Goal: Find specific page/section: Find specific page/section

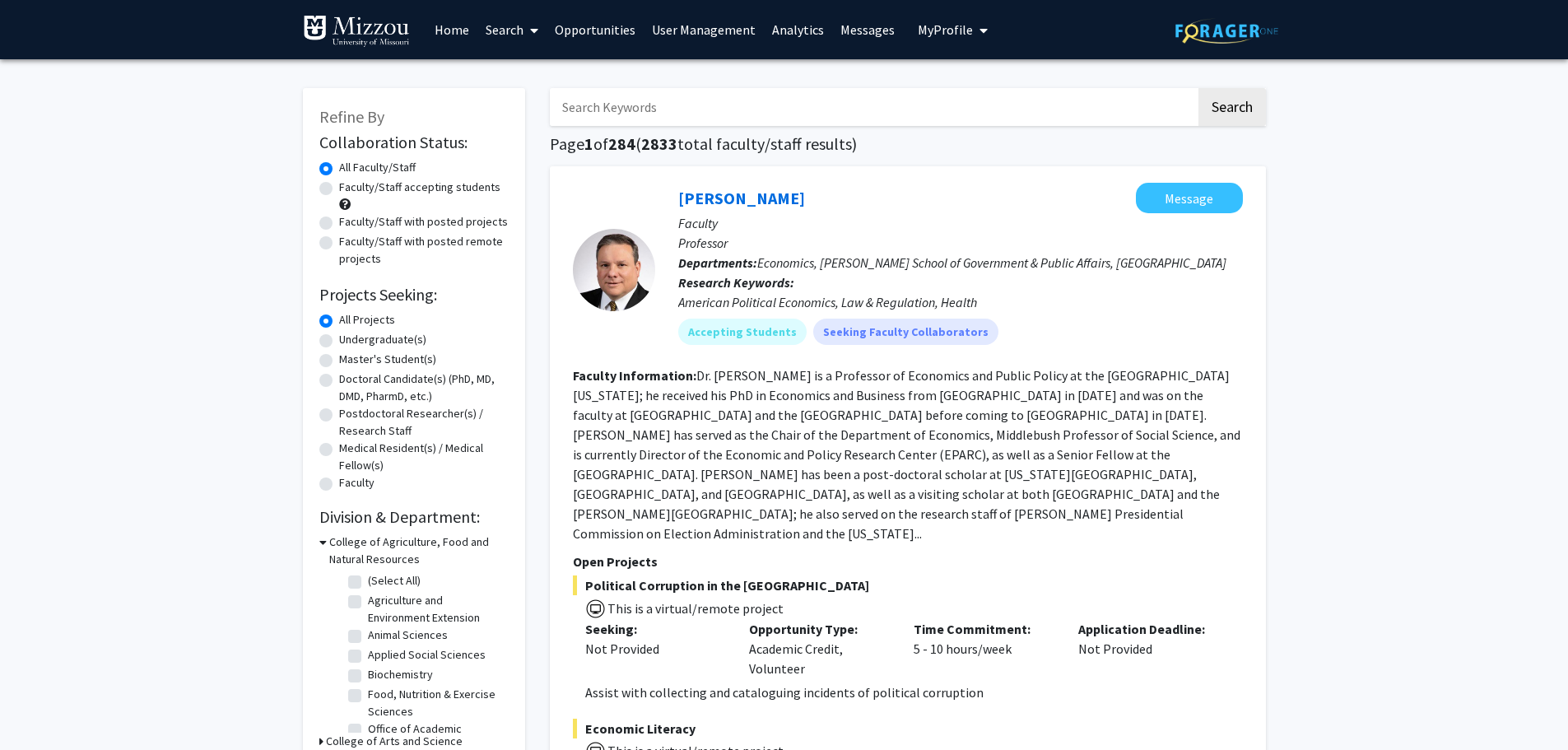
click at [782, 33] on link "Analytics" at bounding box center [798, 29] width 69 height 57
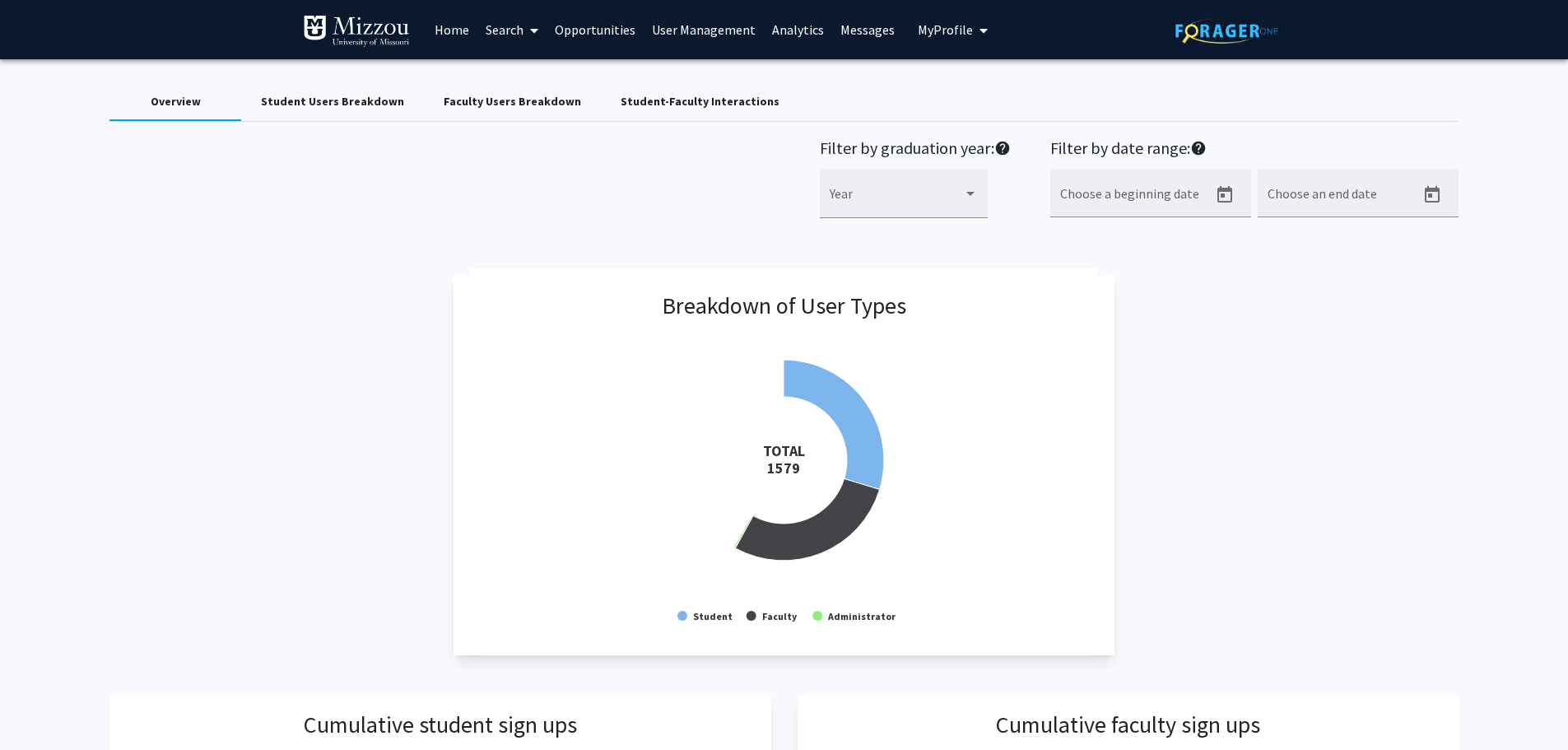
click at [511, 103] on div "Faculty Users Breakdown" at bounding box center [512, 101] width 137 height 17
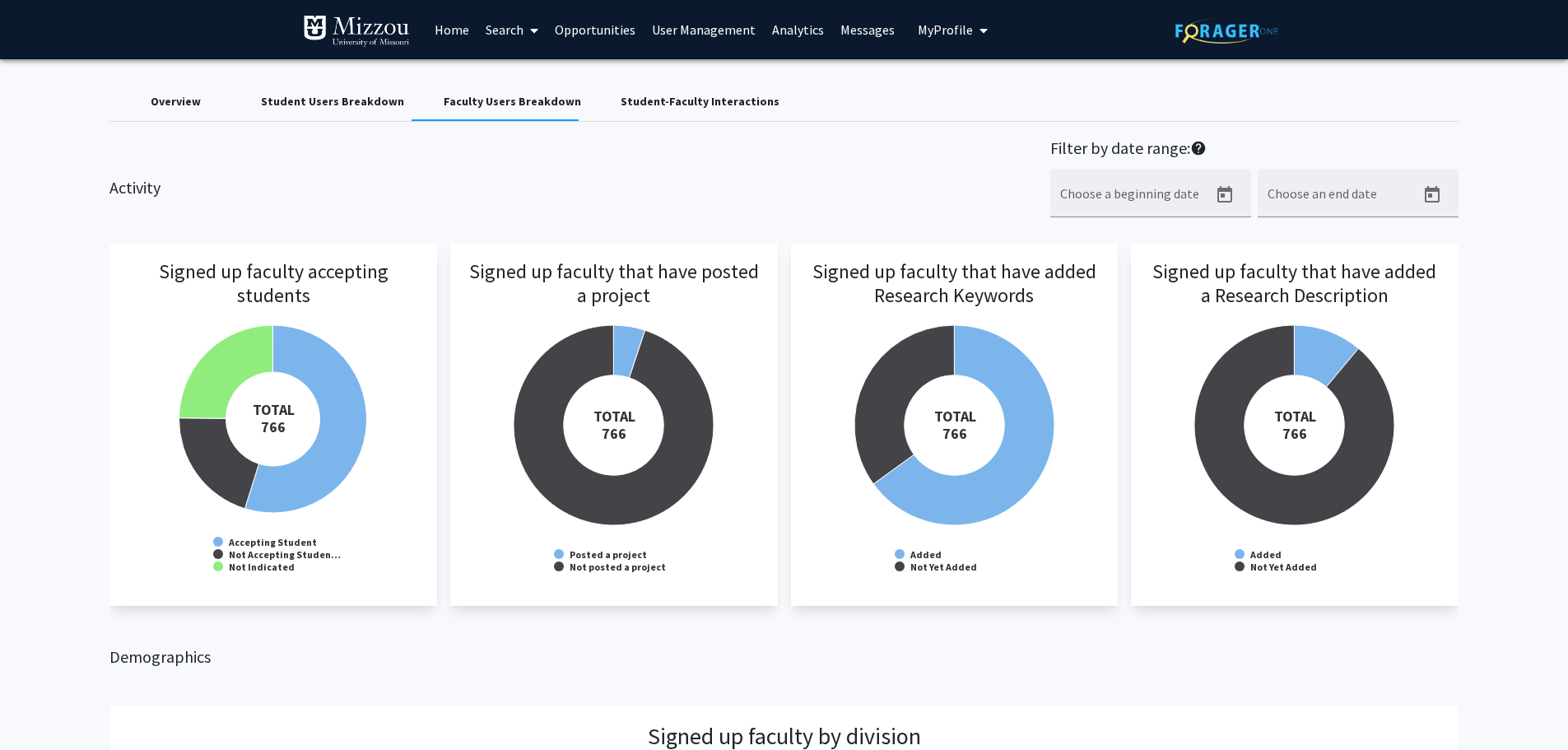
click at [666, 99] on div "Student-Faculty Interactions" at bounding box center [699, 101] width 159 height 17
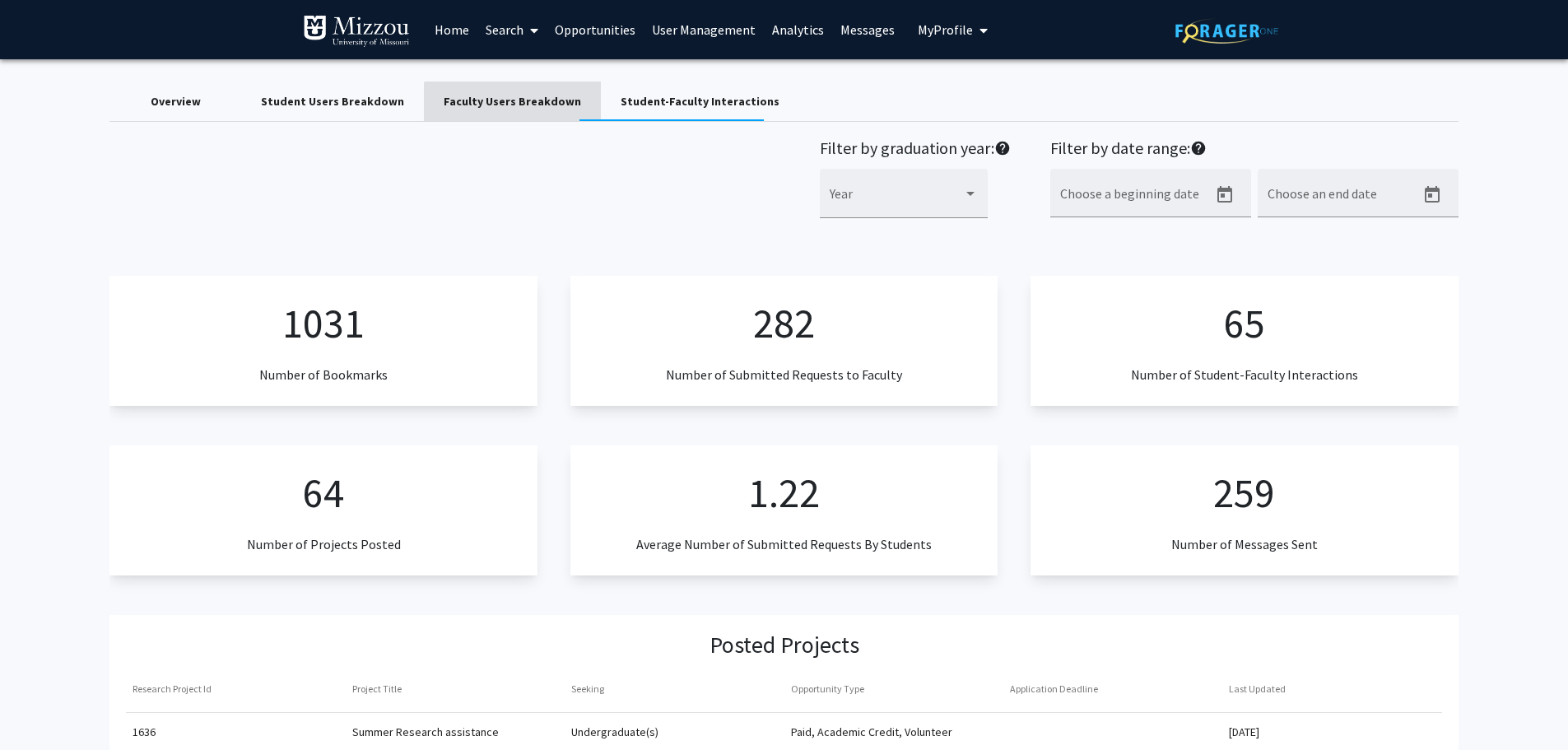
click at [533, 103] on div "Faculty Users Breakdown" at bounding box center [512, 101] width 137 height 17
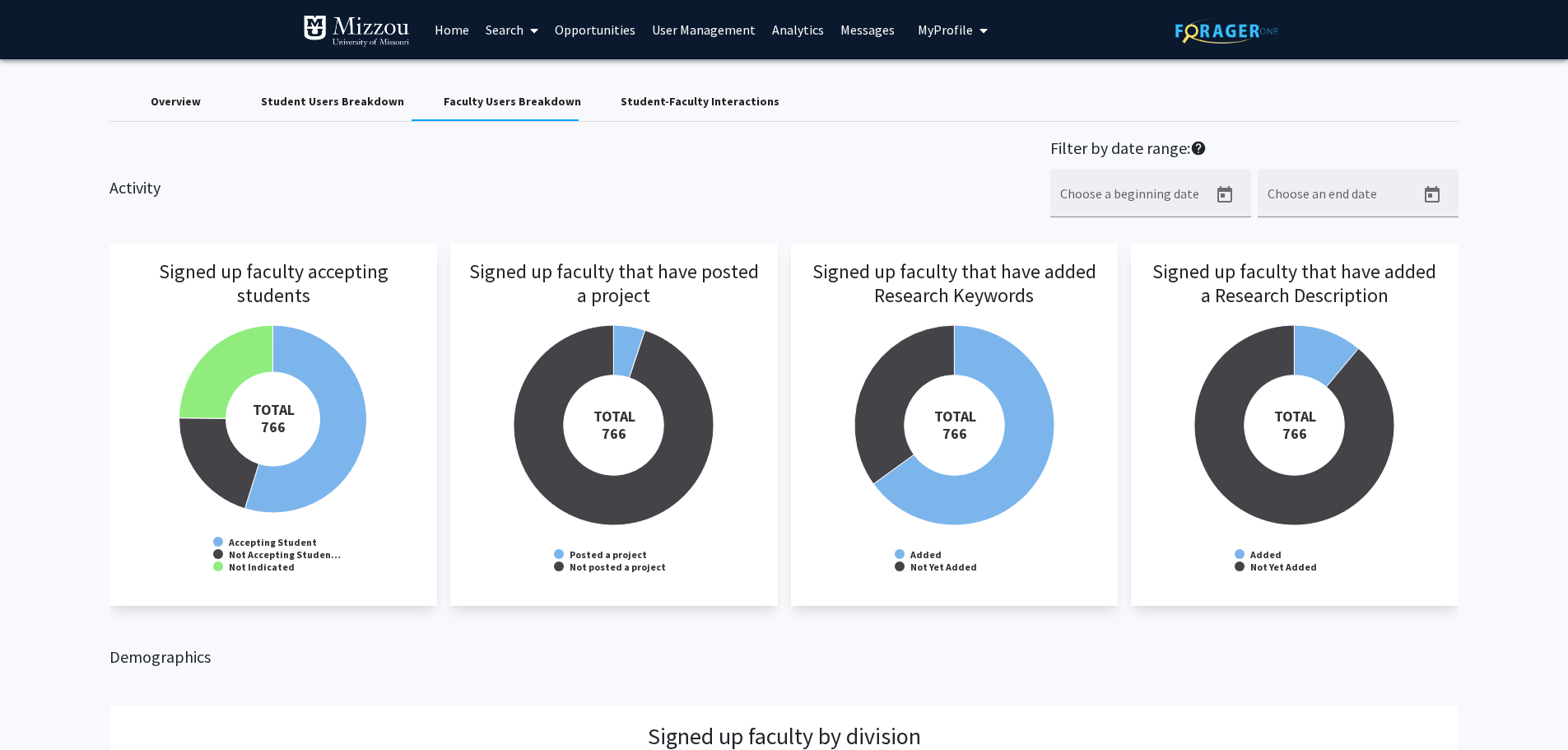
click at [859, 144] on div "Activity Filter by date range: help Choose a beginning date Choose an end date" at bounding box center [783, 186] width 1372 height 97
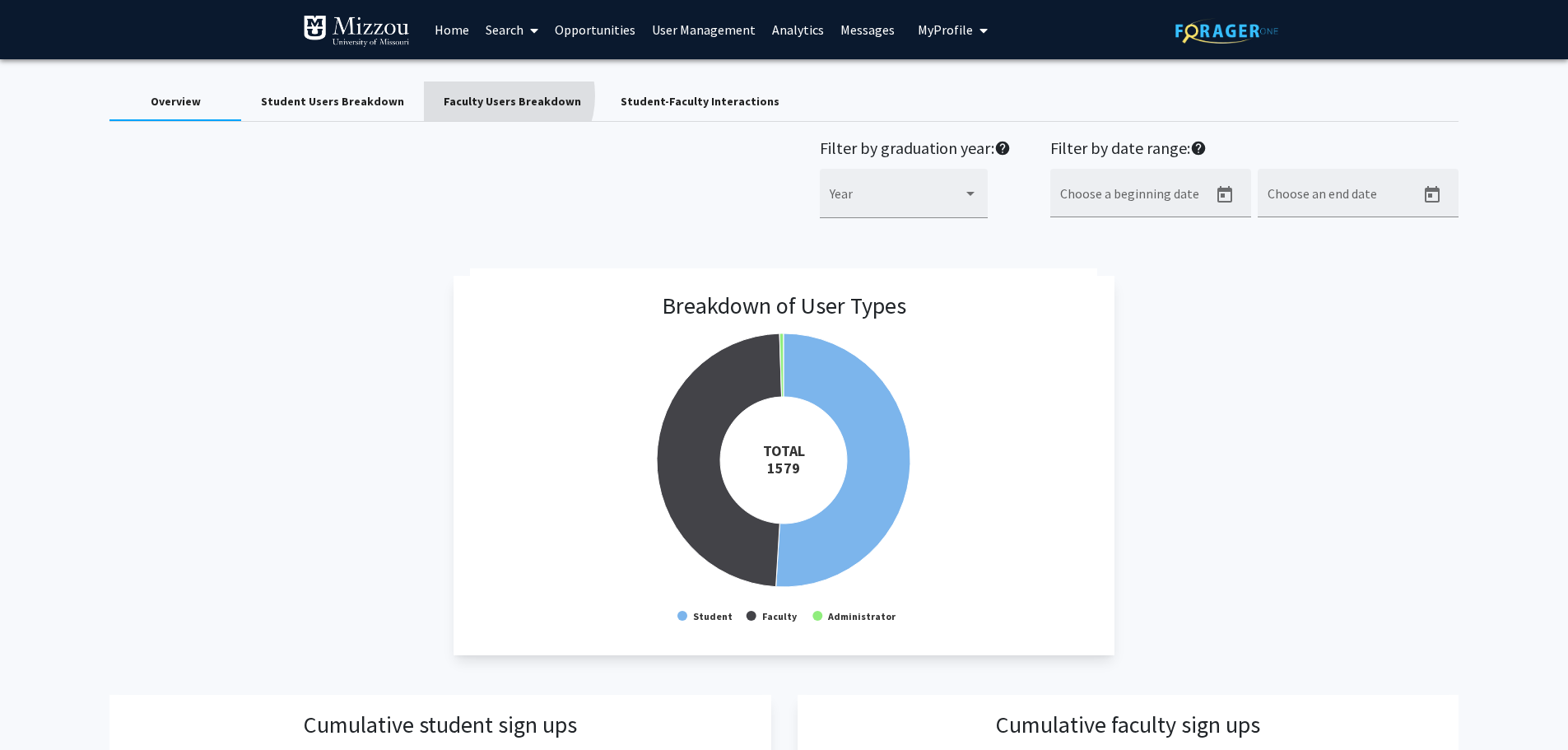
click at [486, 95] on div "Faculty Users Breakdown" at bounding box center [512, 101] width 137 height 17
